Goal: Book appointment/travel/reservation

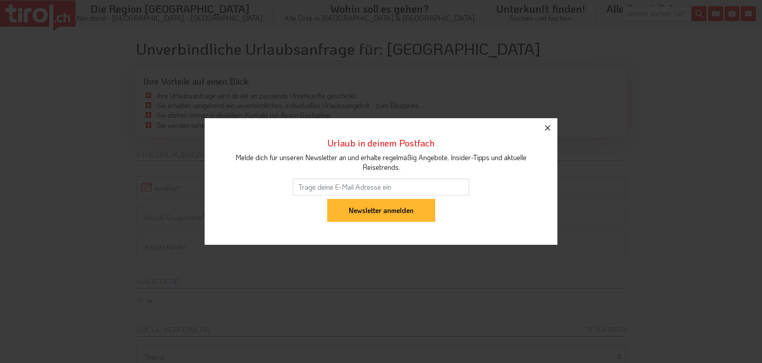
click at [552, 128] on icon "button" at bounding box center [547, 128] width 11 height 11
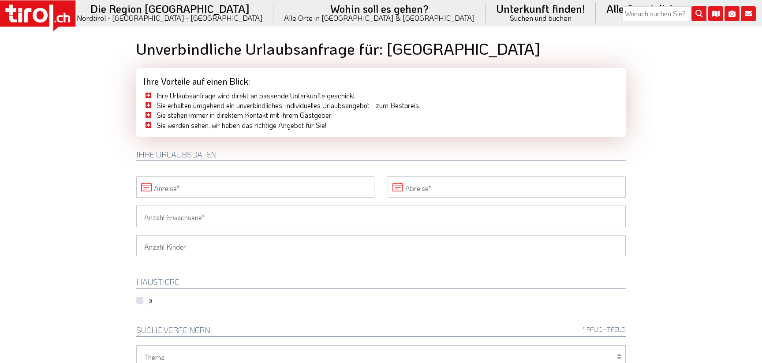
click at [287, 183] on input "Anreise" at bounding box center [255, 186] width 238 height 21
click at [406, 209] on span at bounding box center [401, 205] width 15 height 15
click at [382, 258] on span "11" at bounding box center [378, 252] width 17 height 17
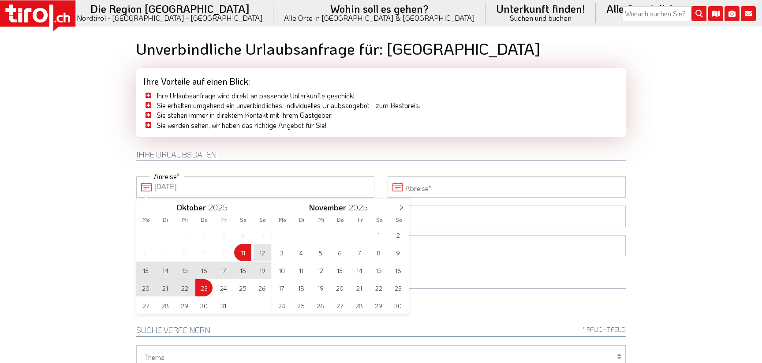
click at [210, 292] on span "23" at bounding box center [203, 287] width 17 height 17
type input "[DATE]"
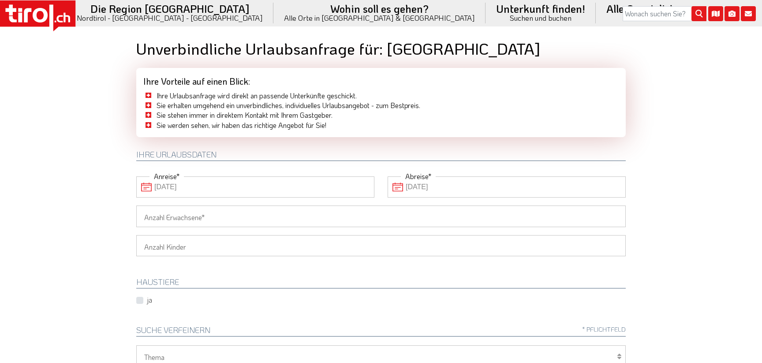
click at [220, 215] on input "Anzahl Erwachsene" at bounding box center [380, 215] width 489 height 21
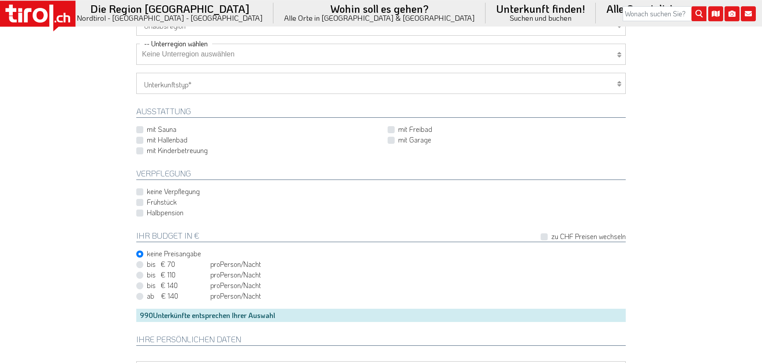
scroll to position [381, 0]
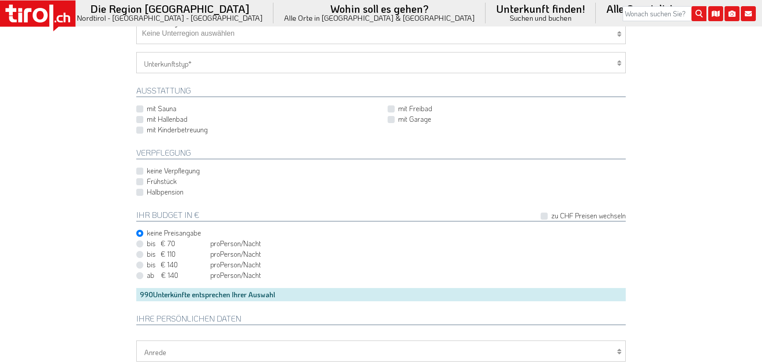
type input "2"
click at [147, 107] on label "mit Sauna" at bounding box center [162, 109] width 30 height 10
click at [140, 107] on input "mit Sauna" at bounding box center [257, 109] width 238 height 6
checkbox input "true"
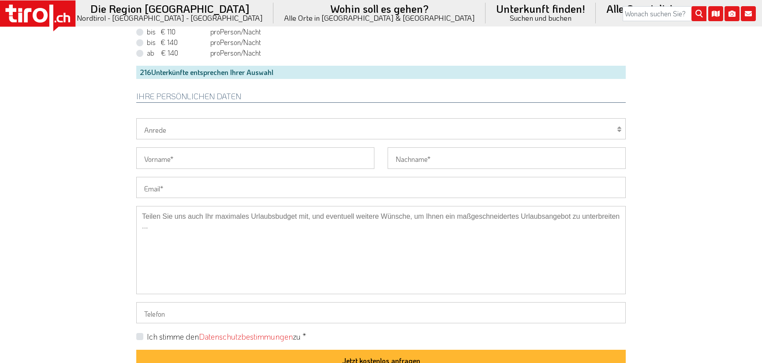
scroll to position [762, 0]
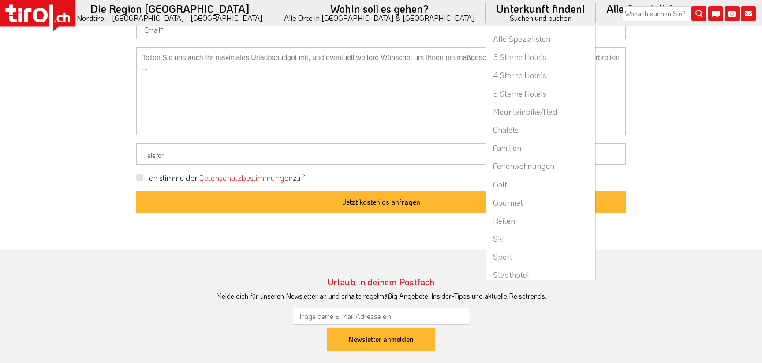
click at [485, 13] on li "Unterkunft finden! Suchen und buchen Alle Spezialisten 3 Sterne Hotels 4 Sterne…" at bounding box center [540, 13] width 110 height 26
click at [486, 168] on link "Ferienwohnungen" at bounding box center [540, 166] width 109 height 18
